Goal: Consume media (video, audio)

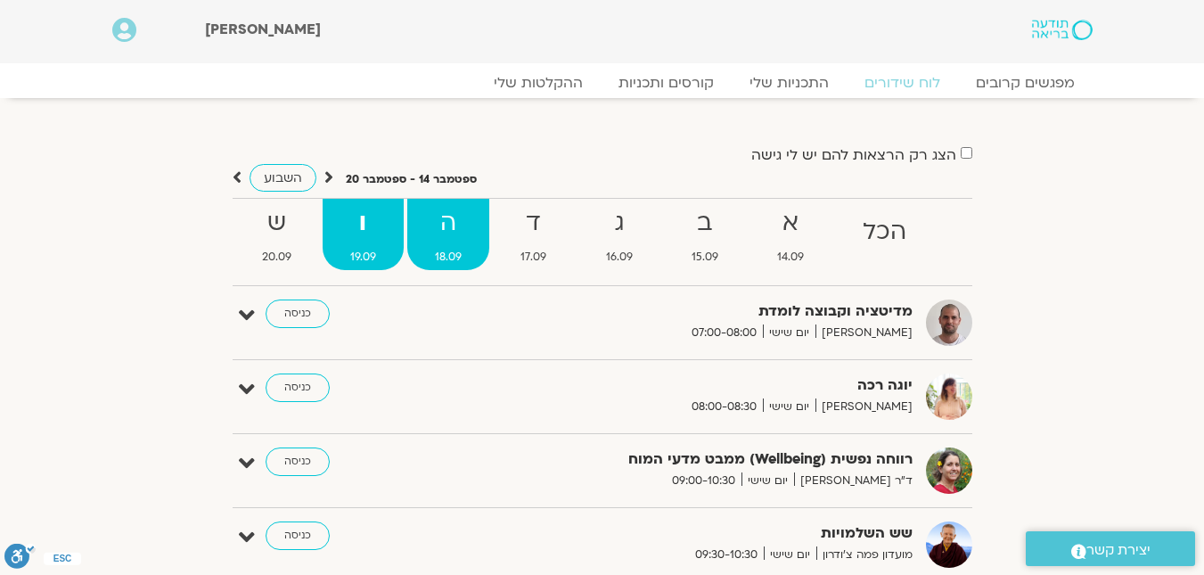
click at [455, 242] on strong "ה" at bounding box center [448, 223] width 82 height 40
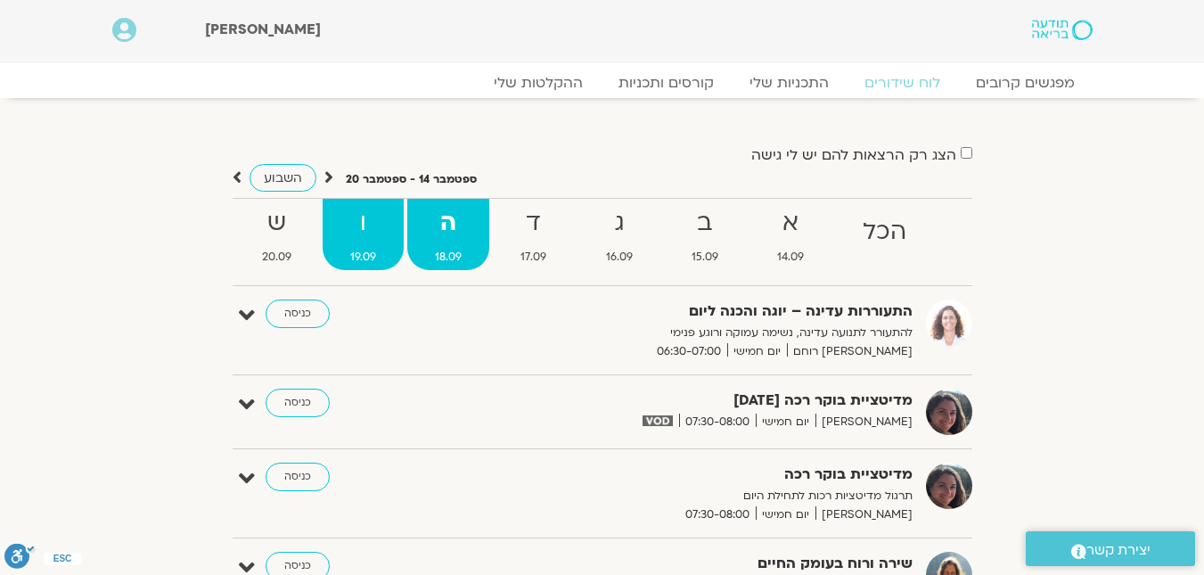
click at [383, 224] on strong "ו" at bounding box center [362, 223] width 81 height 40
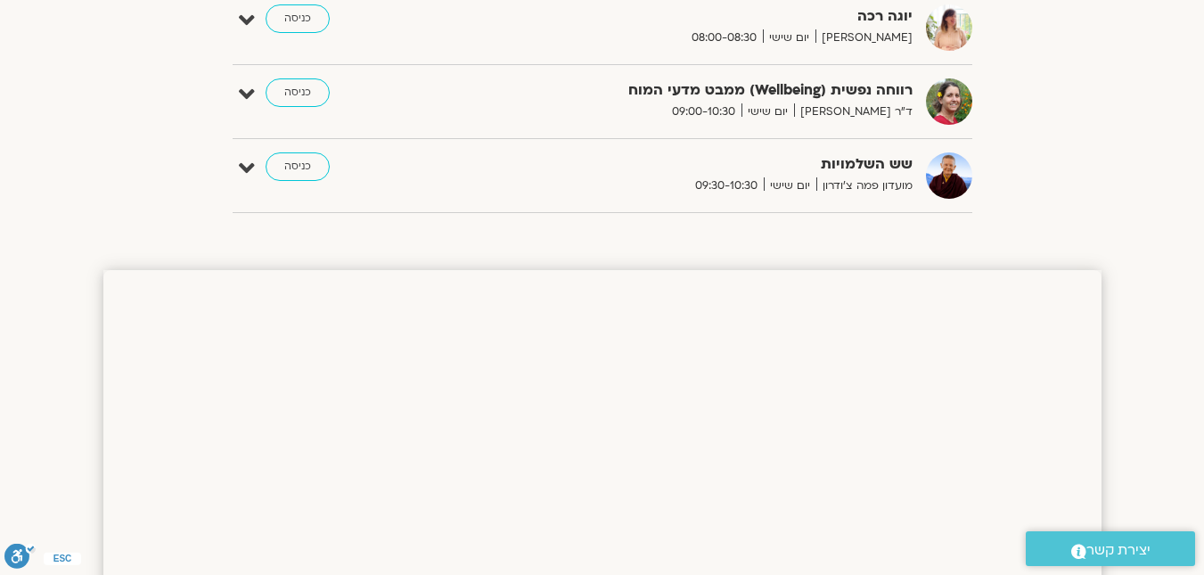
scroll to position [356, 0]
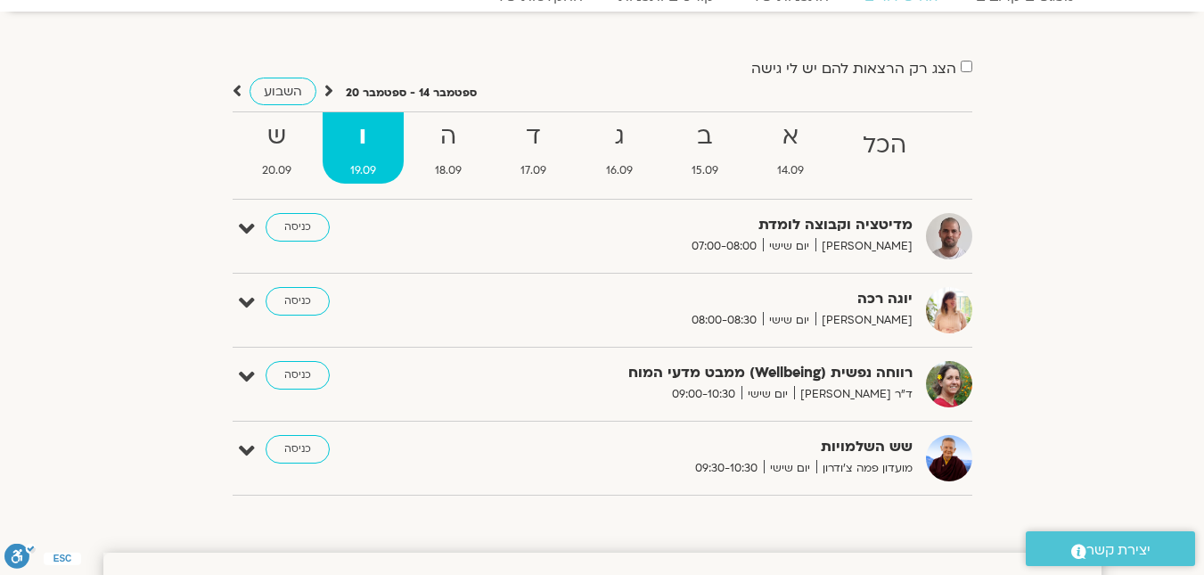
scroll to position [86, 0]
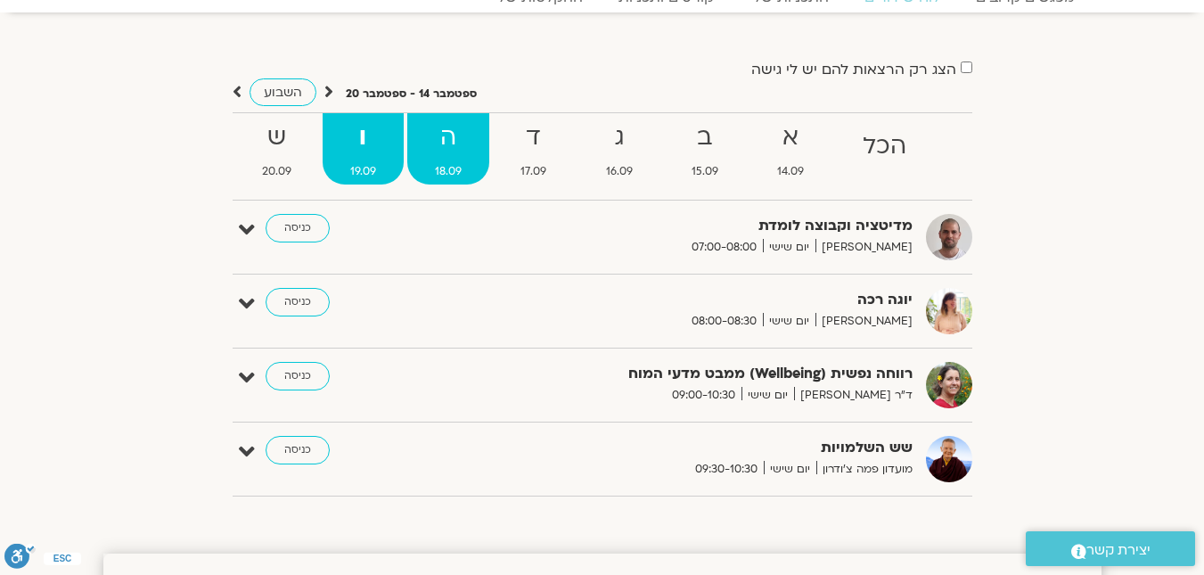
click at [420, 155] on strong "ה" at bounding box center [448, 138] width 82 height 40
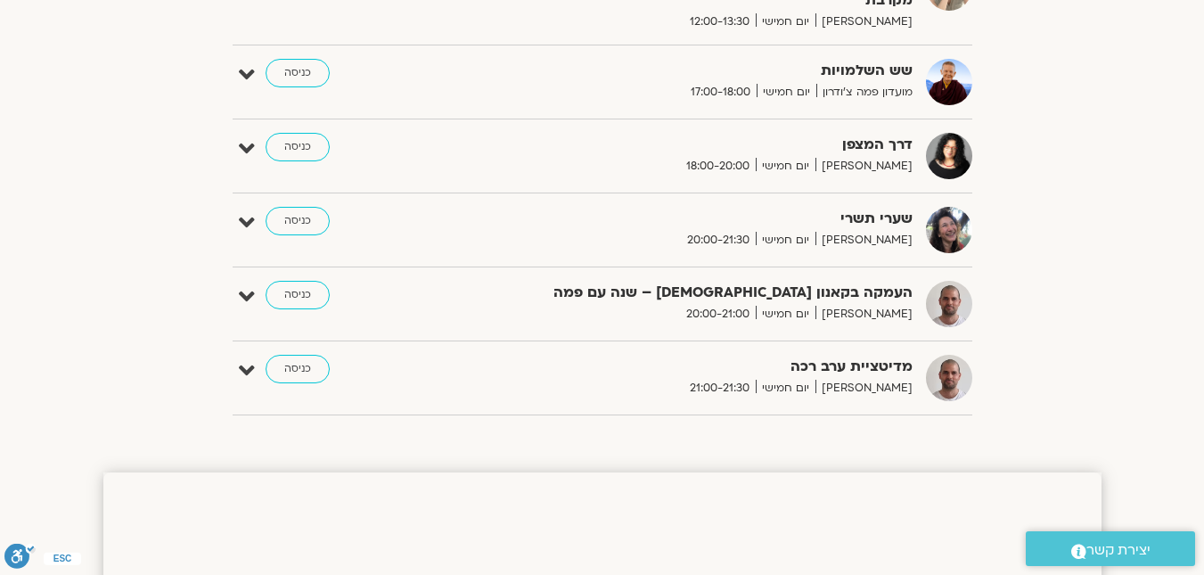
scroll to position [1244, 0]
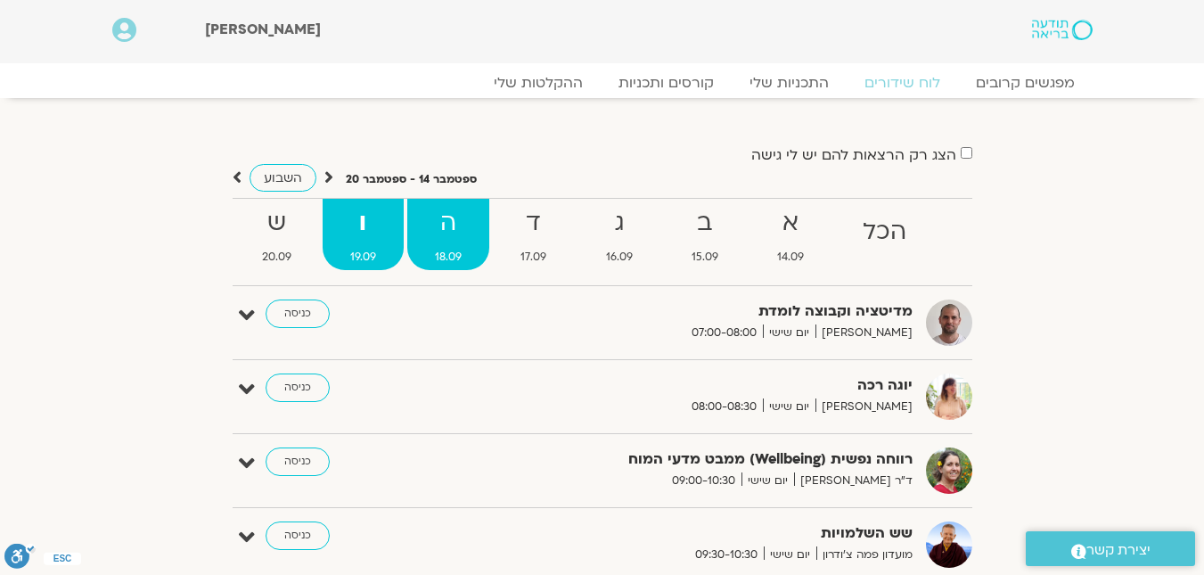
click at [470, 224] on strong "ה" at bounding box center [448, 223] width 82 height 40
